Goal: Task Accomplishment & Management: Manage account settings

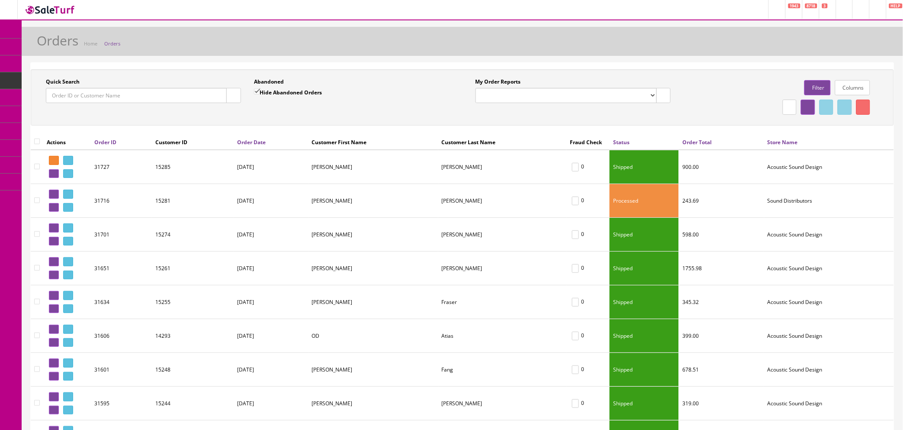
click at [107, 40] on li "Orders" at bounding box center [110, 44] width 22 height 8
click at [112, 45] on link "Orders" at bounding box center [112, 43] width 16 height 6
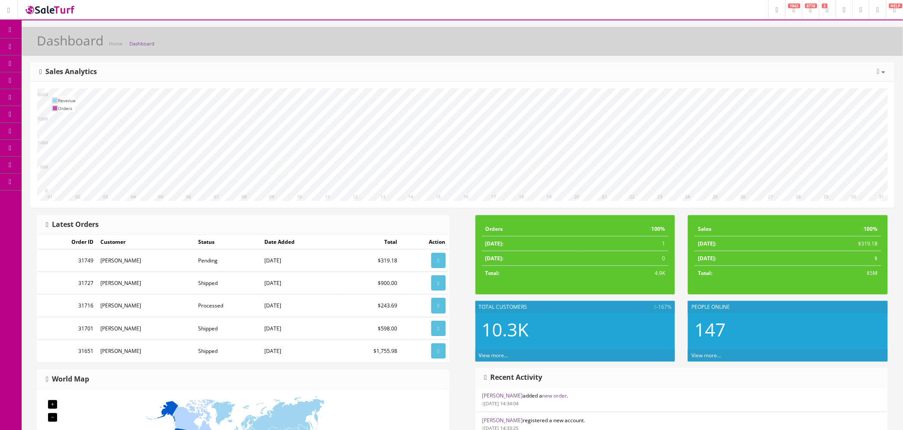
click at [68, 93] on link "Order List" at bounding box center [67, 97] width 91 height 17
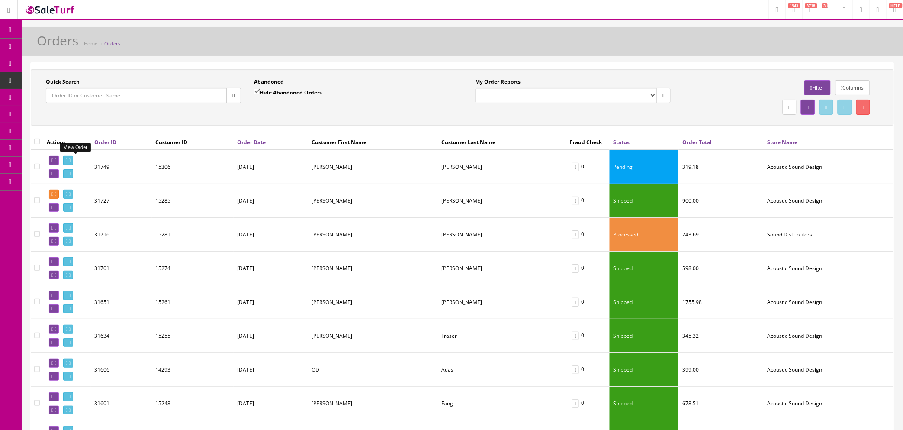
click at [71, 160] on icon at bounding box center [70, 160] width 2 height 5
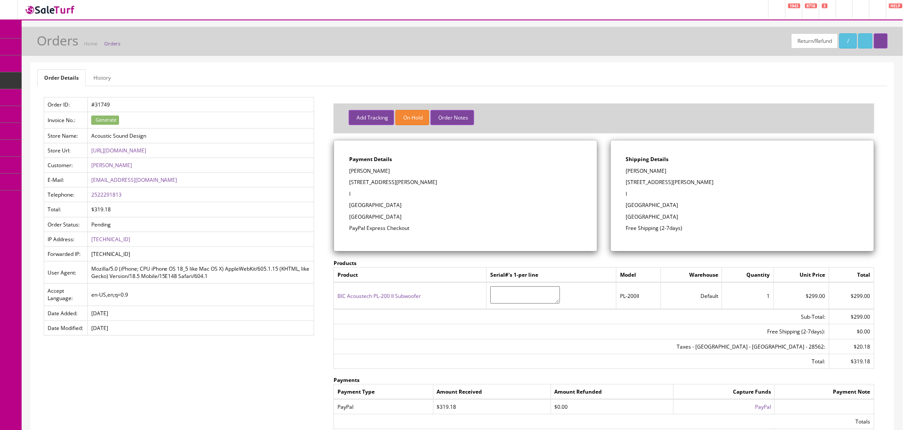
click at [113, 45] on link "Orders" at bounding box center [112, 43] width 16 height 6
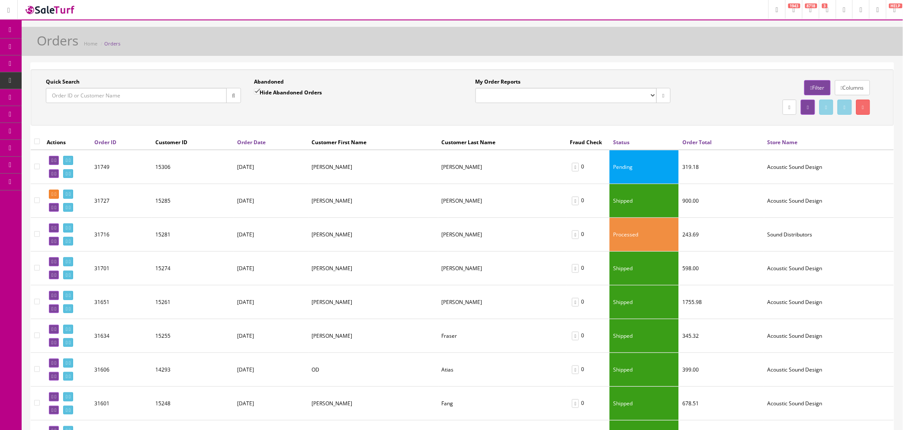
click at [117, 42] on link "Orders" at bounding box center [112, 43] width 16 height 6
